Goal: Information Seeking & Learning: Learn about a topic

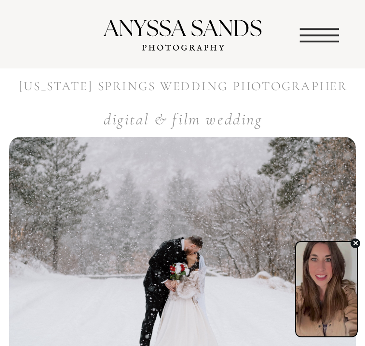
click at [356, 244] on icon "button" at bounding box center [354, 243] width 5 height 7
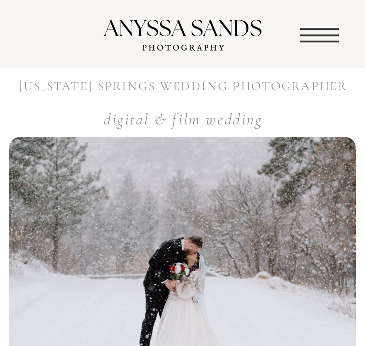
click at [322, 34] on icon at bounding box center [319, 35] width 57 height 57
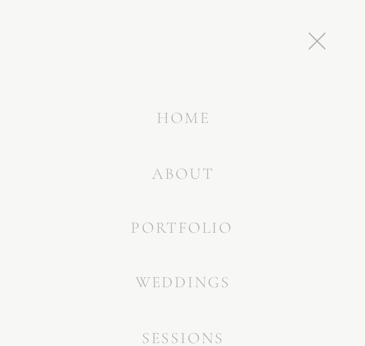
scroll to position [78, 0]
click at [199, 286] on nav "weddings" at bounding box center [182, 282] width 115 height 25
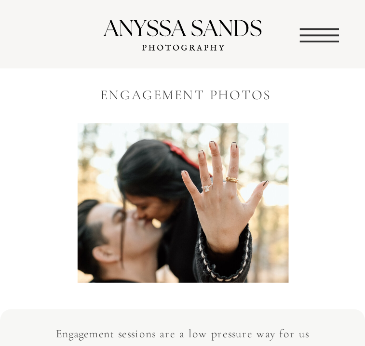
scroll to position [3674, 0]
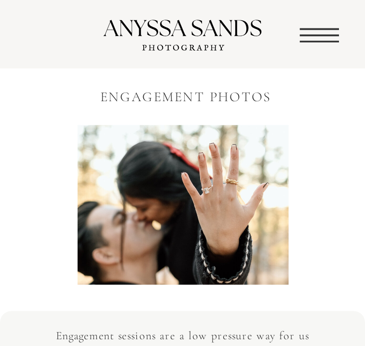
click at [335, 29] on icon at bounding box center [319, 35] width 39 height 14
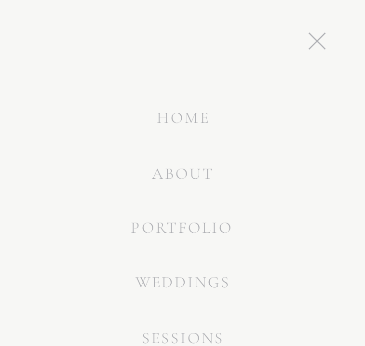
click at [197, 225] on nav "portfolio" at bounding box center [181, 227] width 113 height 25
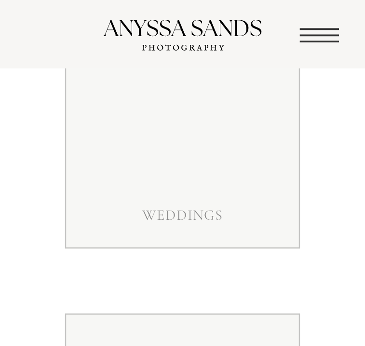
scroll to position [193, 0]
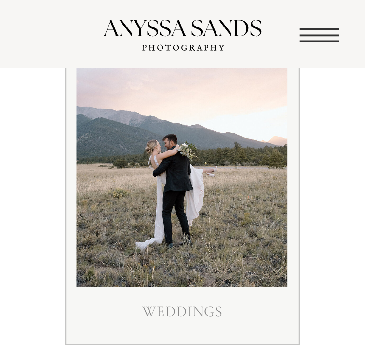
click at [207, 303] on h3 "weddings" at bounding box center [182, 314] width 171 height 24
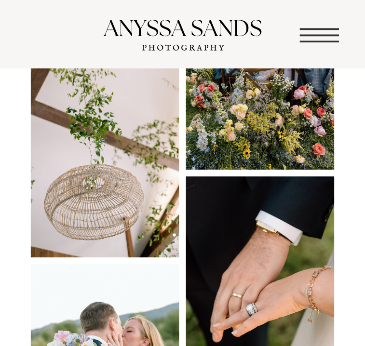
scroll to position [2698, 0]
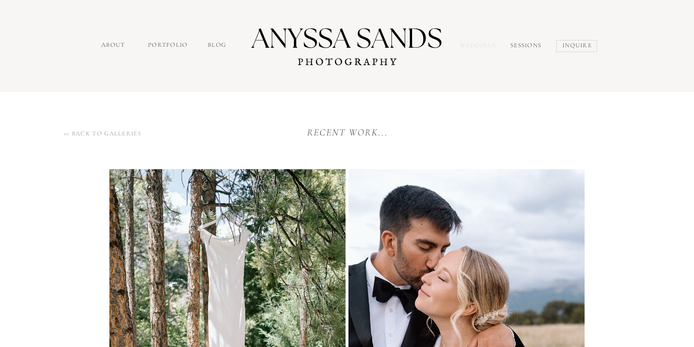
click at [474, 47] on nav "Weddings" at bounding box center [480, 46] width 40 height 11
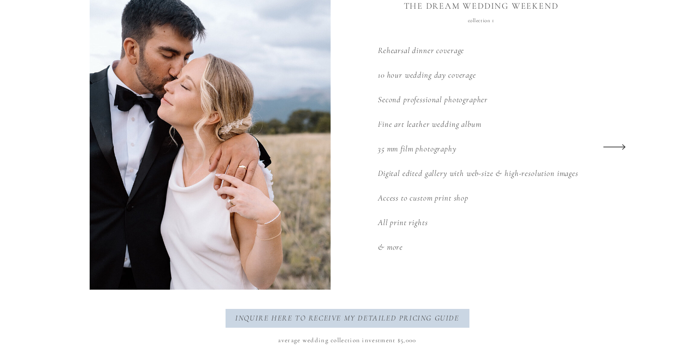
scroll to position [1309, 0]
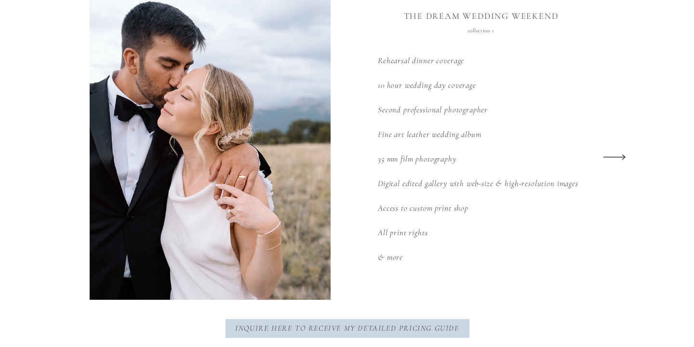
click at [624, 155] on icon at bounding box center [614, 157] width 29 height 38
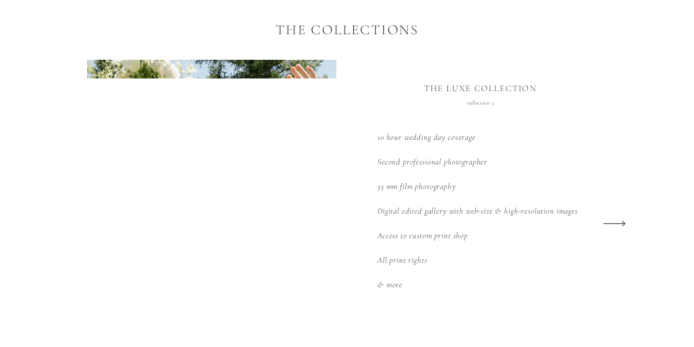
scroll to position [1241, 0]
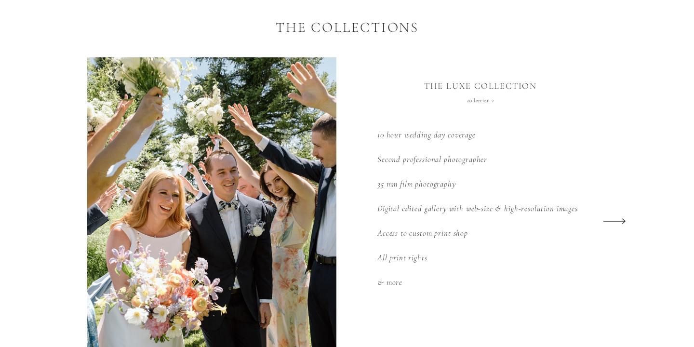
click at [619, 224] on icon at bounding box center [614, 221] width 29 height 38
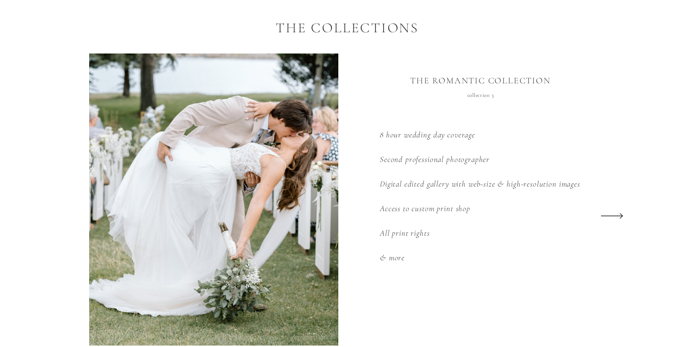
scroll to position [1253, 0]
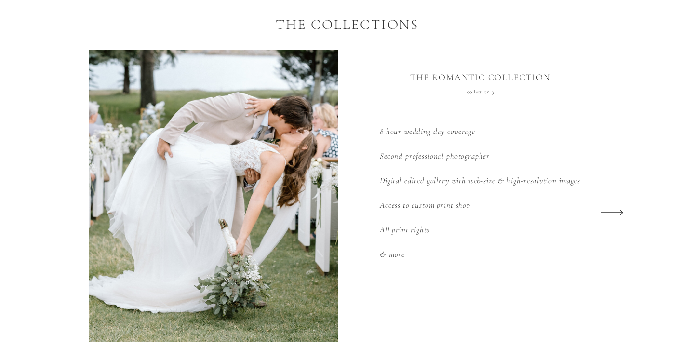
click at [617, 216] on icon at bounding box center [612, 213] width 29 height 38
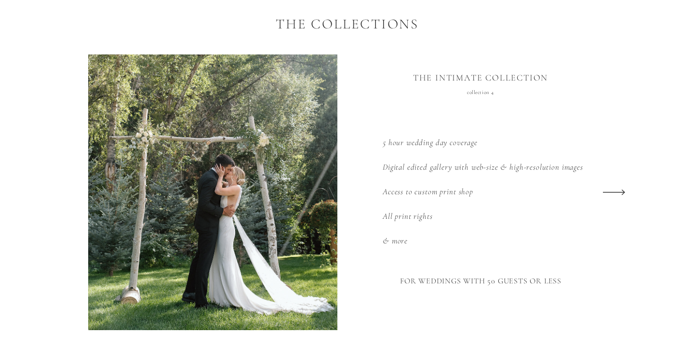
scroll to position [1255, 0]
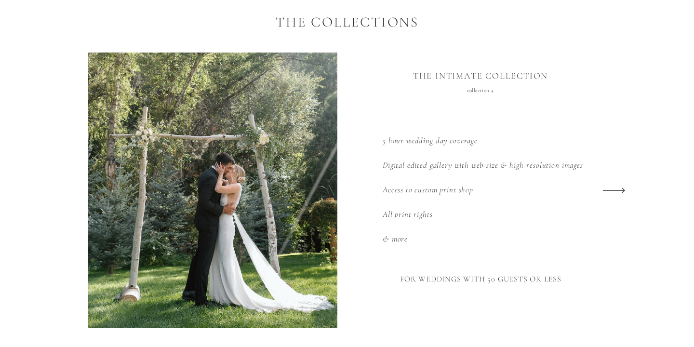
click at [613, 192] on icon at bounding box center [614, 191] width 29 height 38
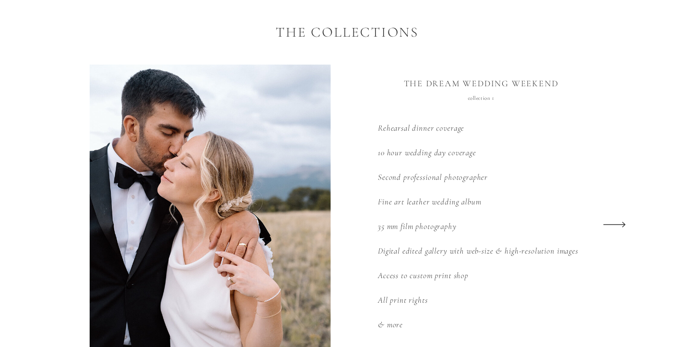
scroll to position [1241, 0]
